Goal: Task Accomplishment & Management: Use online tool/utility

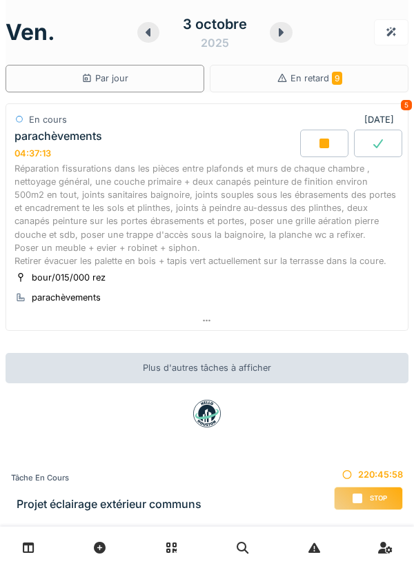
click at [318, 141] on icon at bounding box center [324, 143] width 14 height 11
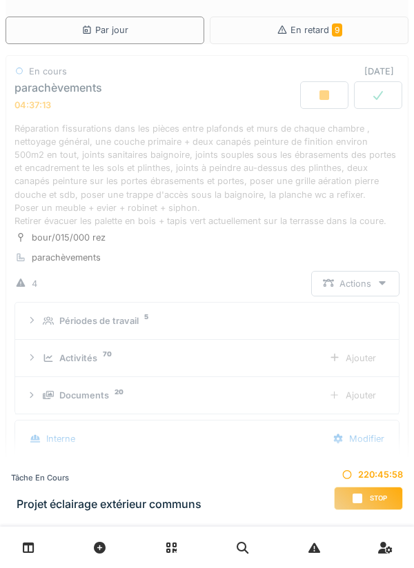
scroll to position [21, 0]
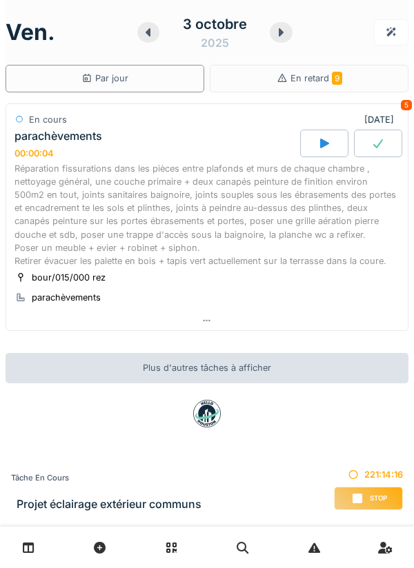
click at [323, 141] on icon at bounding box center [324, 144] width 9 height 10
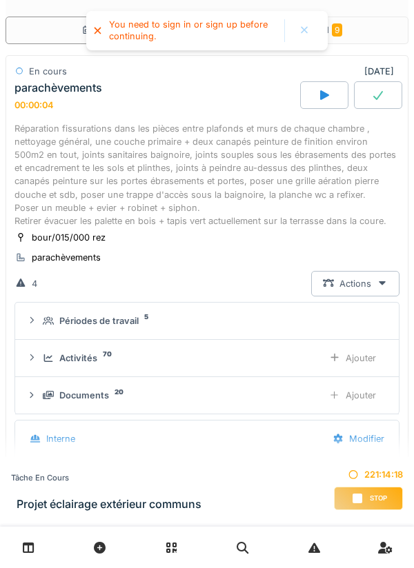
scroll to position [21, 0]
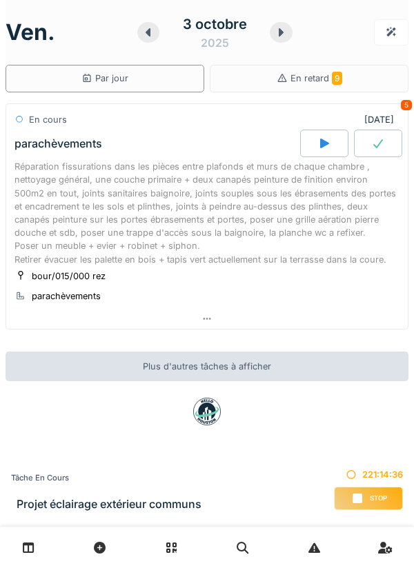
click at [316, 135] on div at bounding box center [324, 144] width 48 height 28
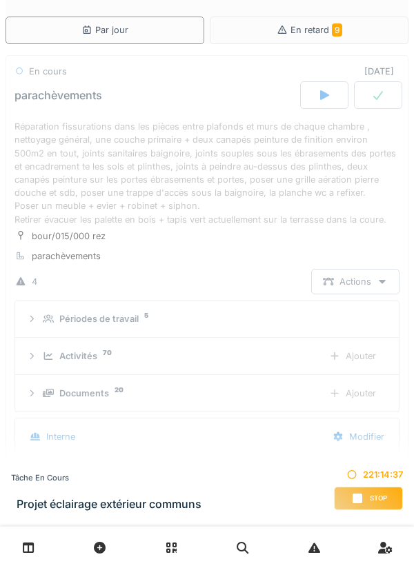
scroll to position [21, 0]
